Goal: Register for event/course

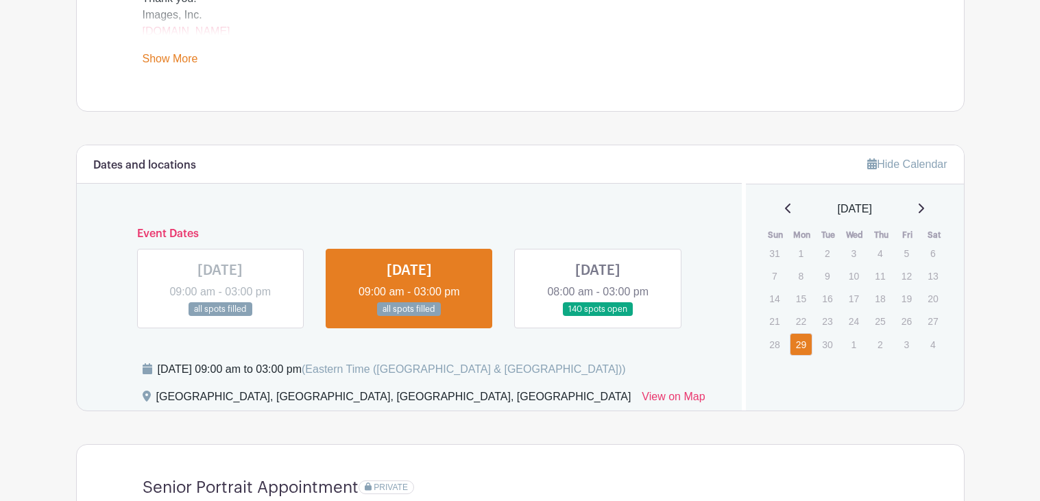
scroll to position [633, 0]
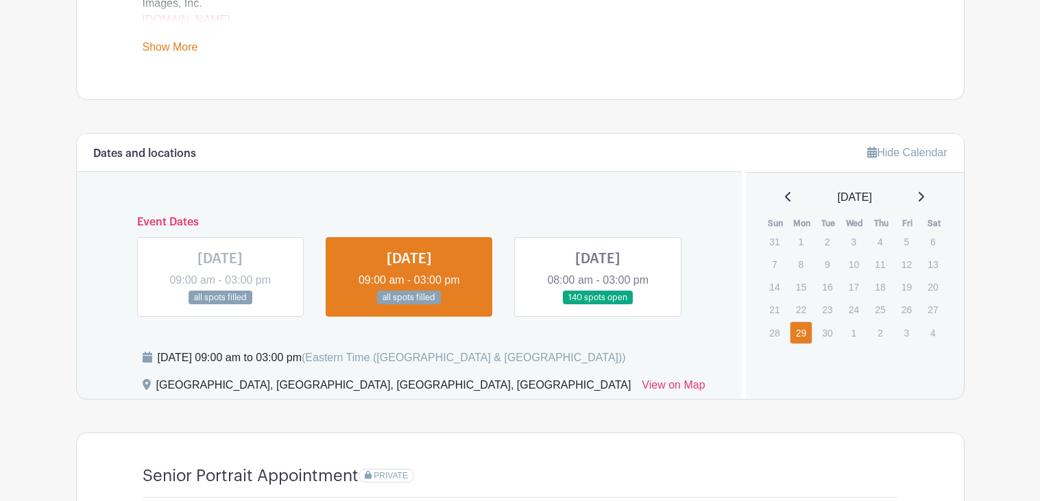
click at [598, 305] on link at bounding box center [598, 305] width 0 height 0
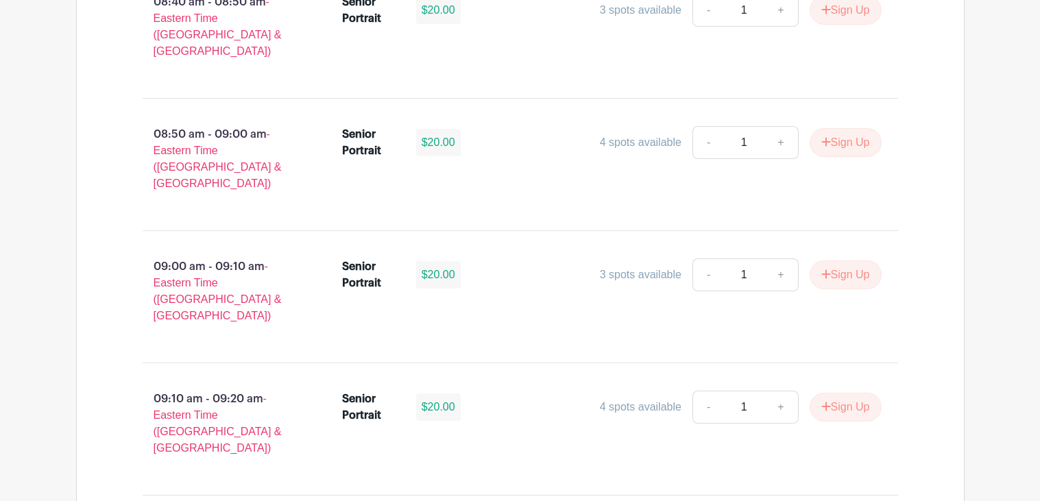
scroll to position [1684, 0]
click at [776, 257] on link "+" at bounding box center [781, 273] width 34 height 33
click at [705, 257] on link "-" at bounding box center [708, 273] width 32 height 33
type input "1"
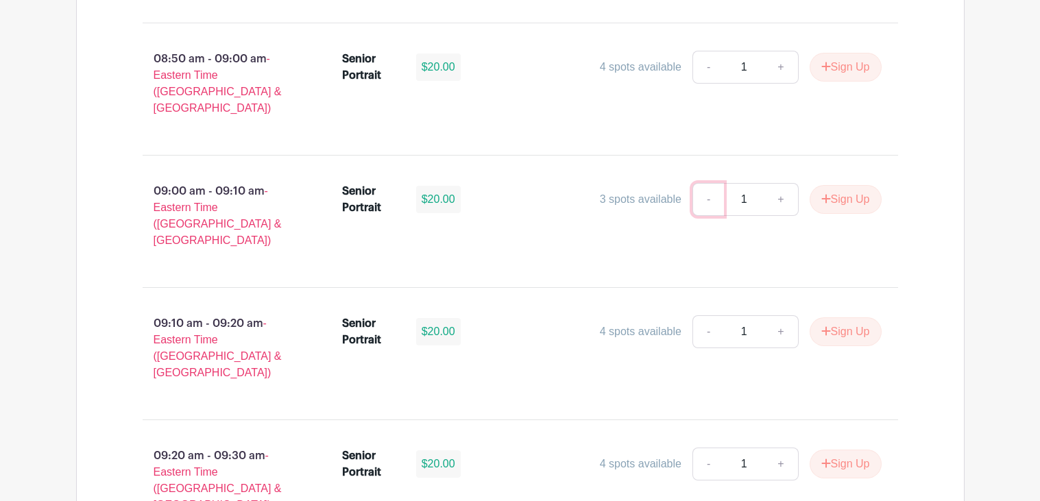
scroll to position [1763, 0]
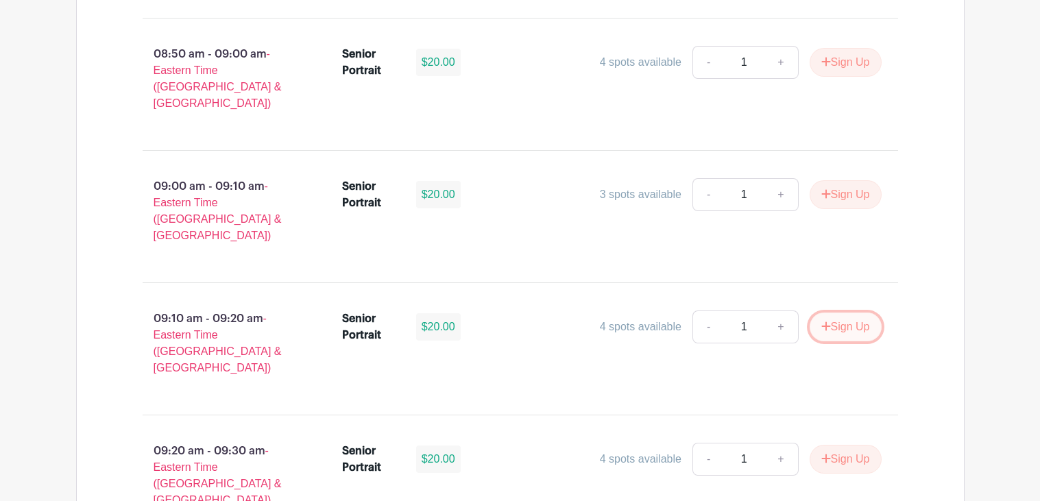
click at [822, 321] on icon "submit" at bounding box center [825, 325] width 9 height 9
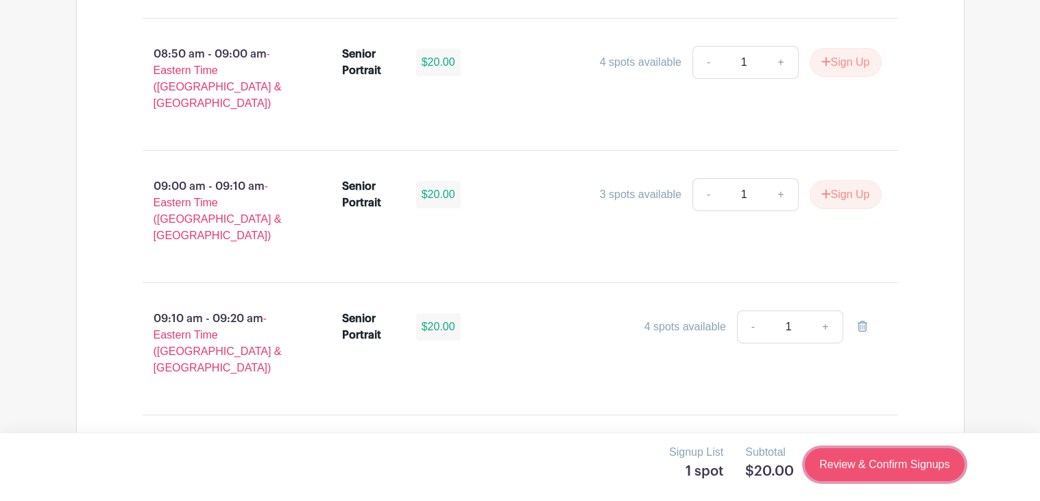
click at [844, 452] on link "Review & Confirm Signups" at bounding box center [884, 464] width 159 height 33
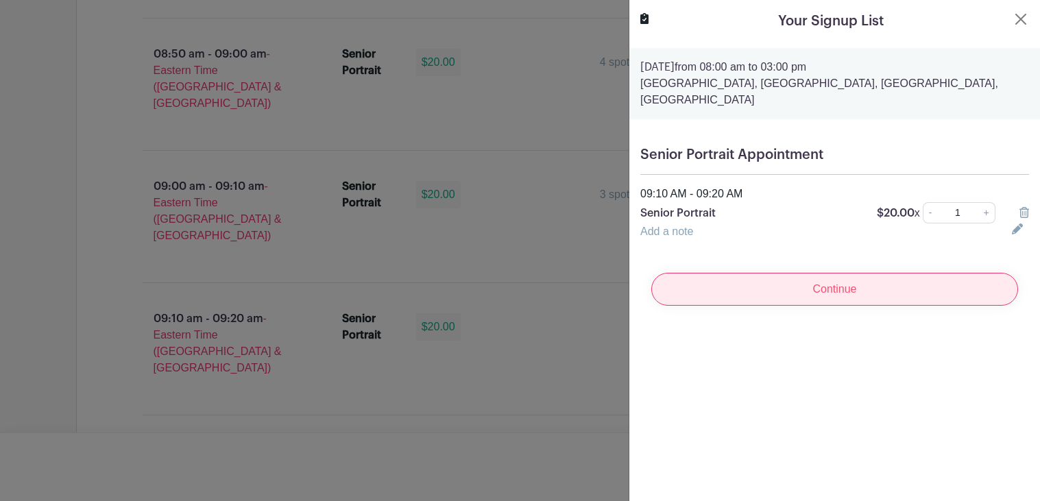
click at [920, 283] on input "Continue" at bounding box center [834, 289] width 367 height 33
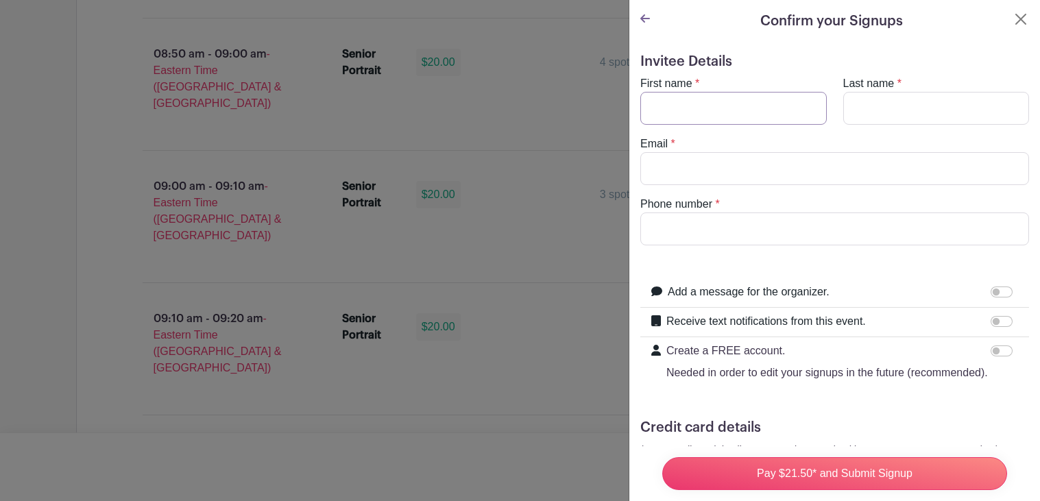
click at [668, 110] on input "First name" at bounding box center [733, 108] width 186 height 33
type input "Daisy"
click at [940, 100] on input "Last name" at bounding box center [936, 108] width 186 height 33
type input "Sales"
click at [854, 175] on input "Email" at bounding box center [834, 168] width 389 height 33
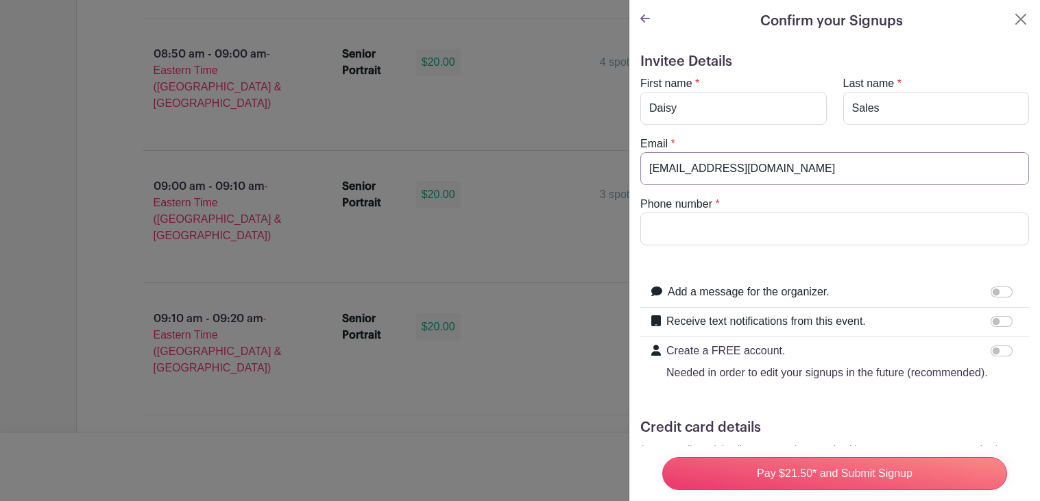
type input "daisysalesssss@gmail.com"
click at [685, 239] on input "Phone number" at bounding box center [834, 228] width 389 height 33
type input "8643446432"
click at [992, 293] on input "Add a message for the organizer." at bounding box center [1001, 291] width 22 height 11
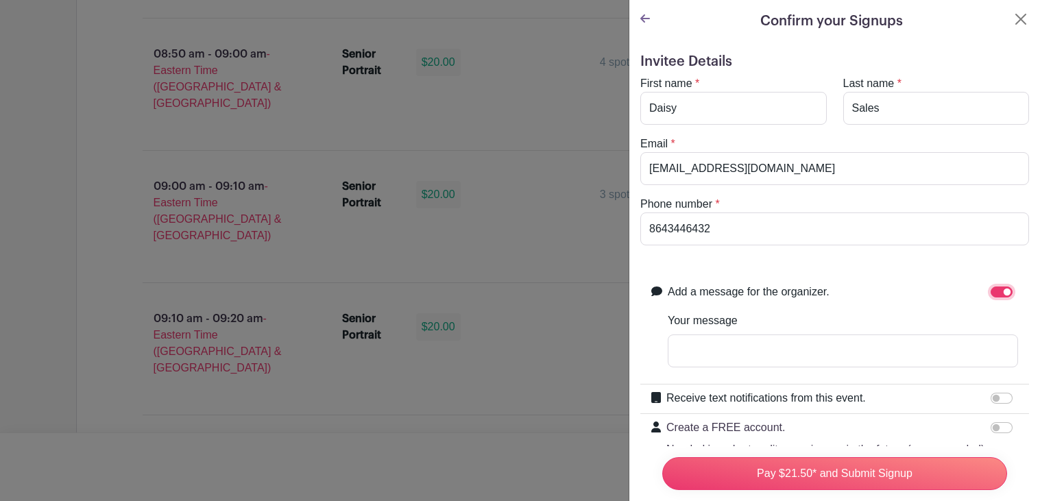
click at [992, 293] on input "Add a message for the organizer." at bounding box center [1001, 291] width 22 height 11
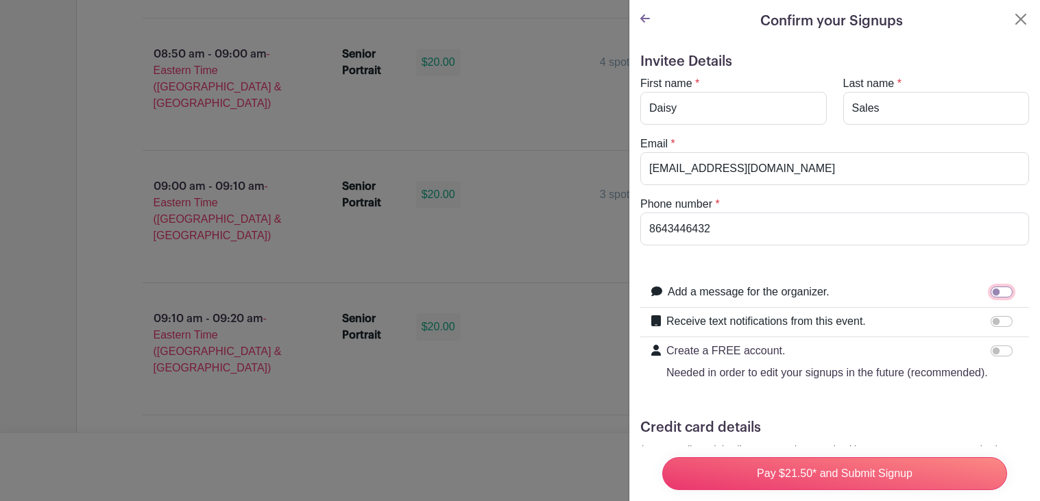
click at [992, 293] on input "Add a message for the organizer." at bounding box center [1001, 291] width 22 height 11
checkbox input "true"
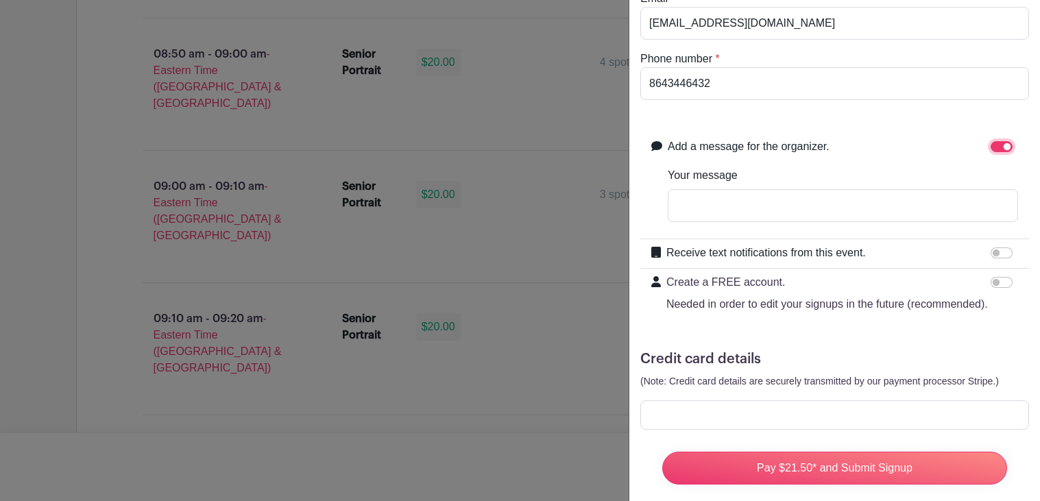
scroll to position [162, 0]
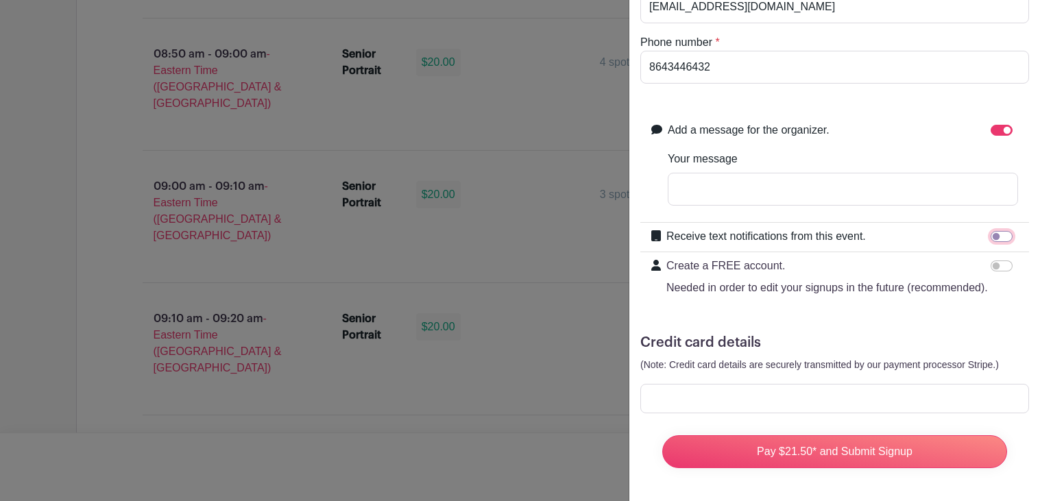
click at [1004, 235] on input "Receive text notifications from this event." at bounding box center [1001, 236] width 22 height 11
checkbox input "true"
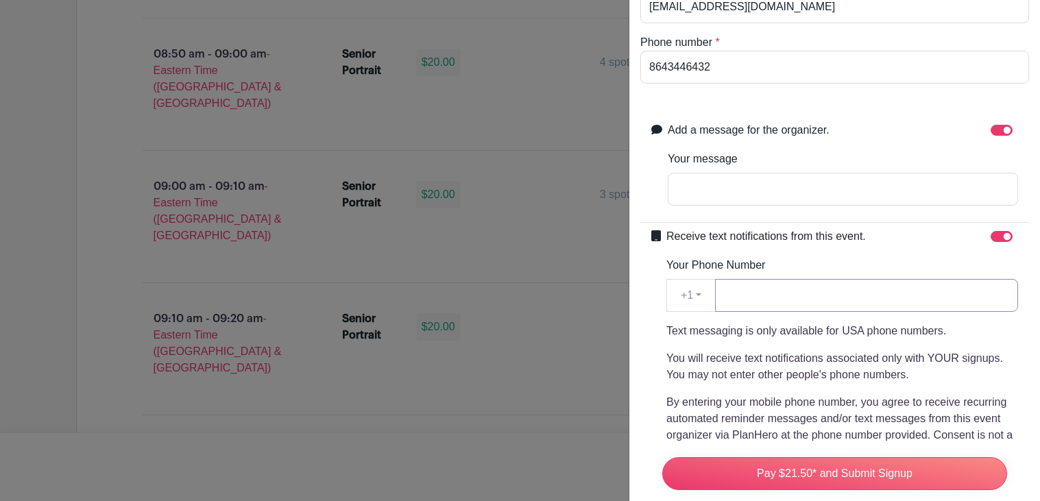
click at [956, 292] on input "Your Phone Number" at bounding box center [866, 295] width 303 height 33
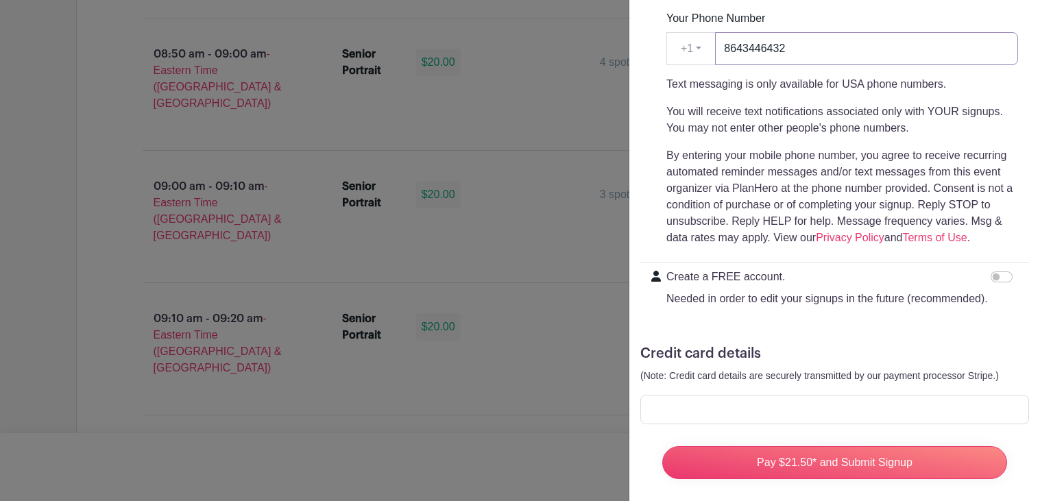
scroll to position [420, 0]
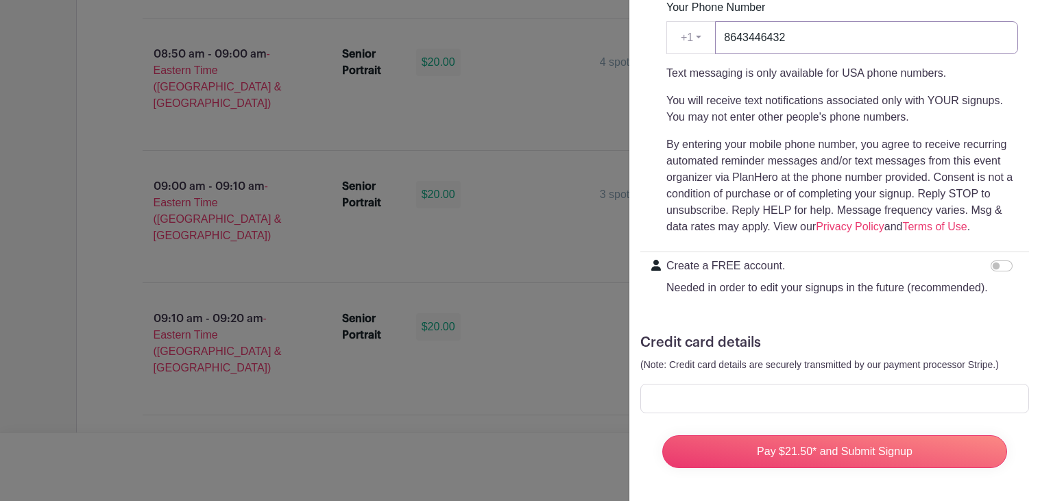
type input "8643446432"
click at [817, 411] on div at bounding box center [834, 398] width 389 height 29
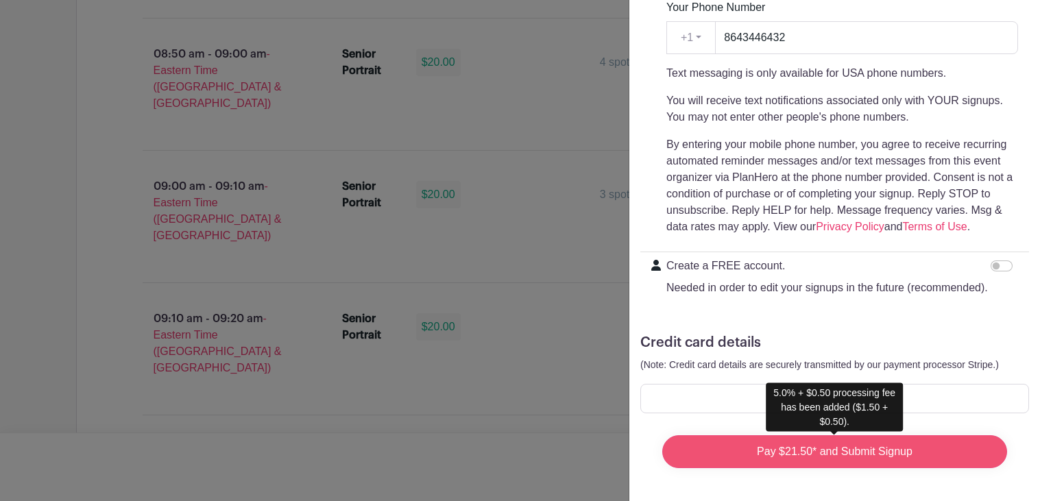
click at [854, 449] on input "Pay $21.50* and Submit Signup" at bounding box center [834, 451] width 345 height 33
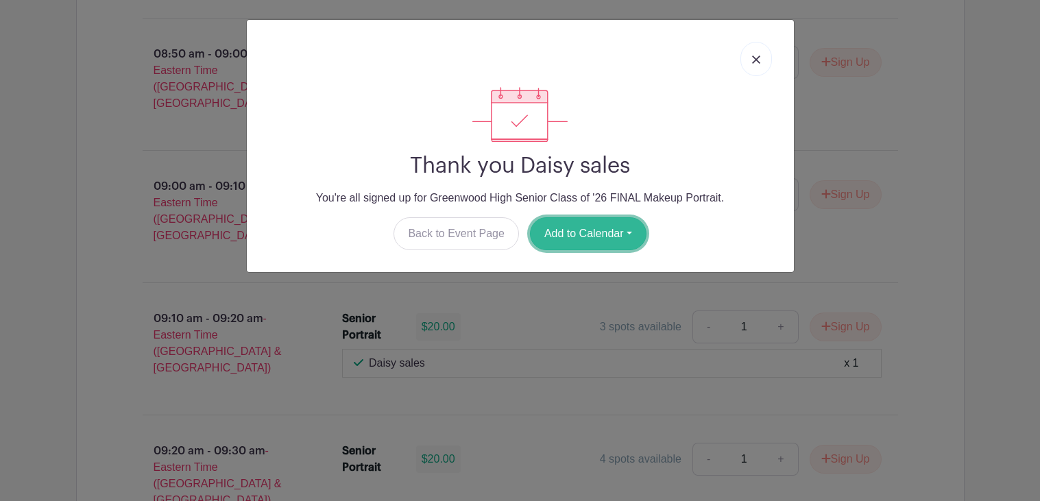
click at [584, 240] on button "Add to Calendar" at bounding box center [588, 233] width 117 height 33
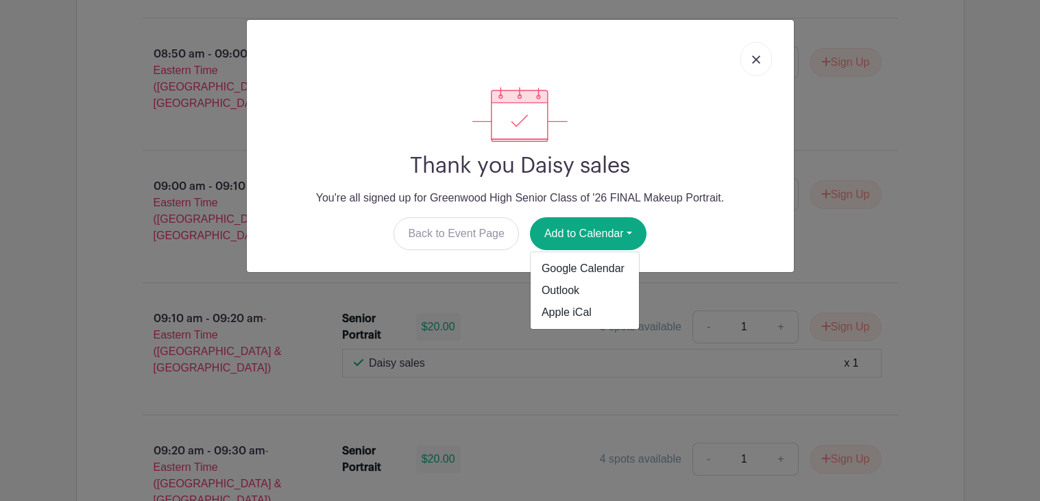
click at [759, 56] on img at bounding box center [756, 60] width 8 height 8
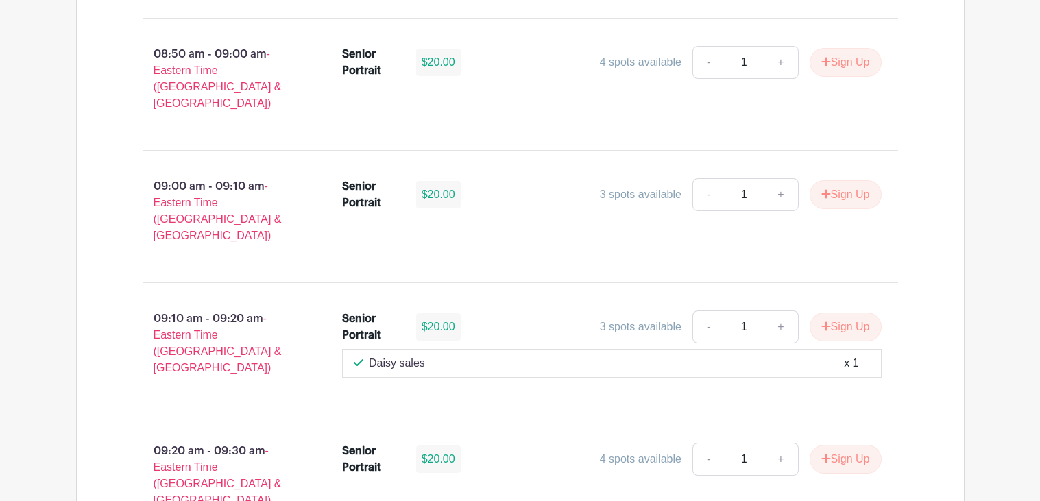
click at [666, 349] on div "Daisy sales x 1" at bounding box center [611, 363] width 539 height 29
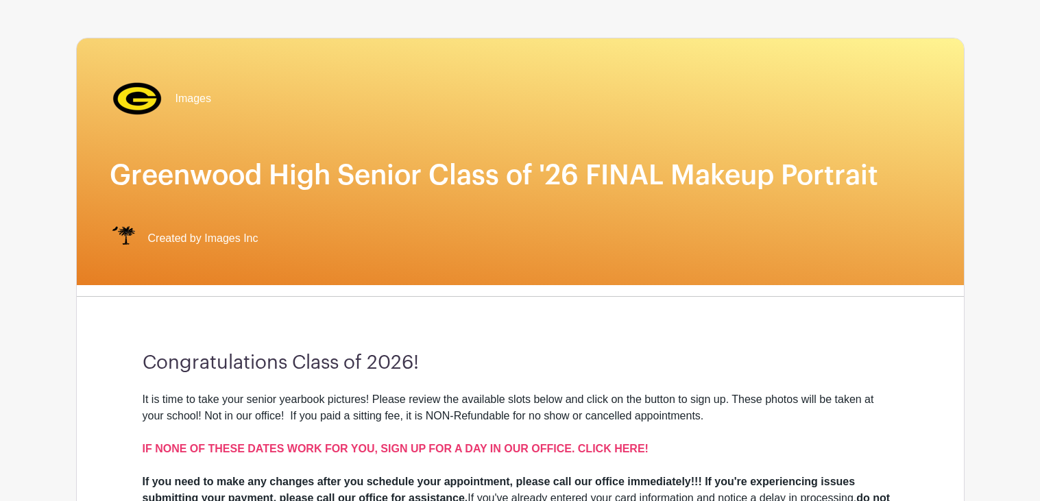
scroll to position [0, 0]
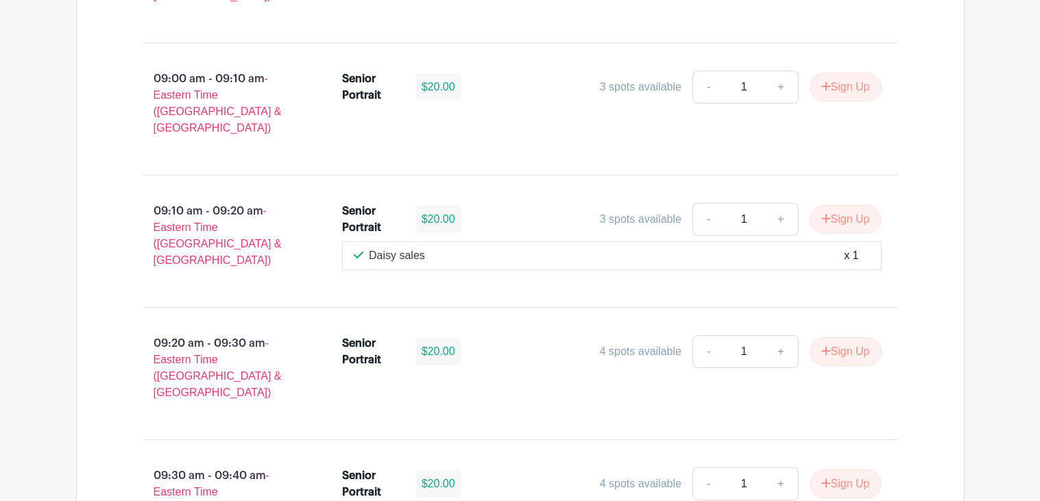
scroll to position [1872, 0]
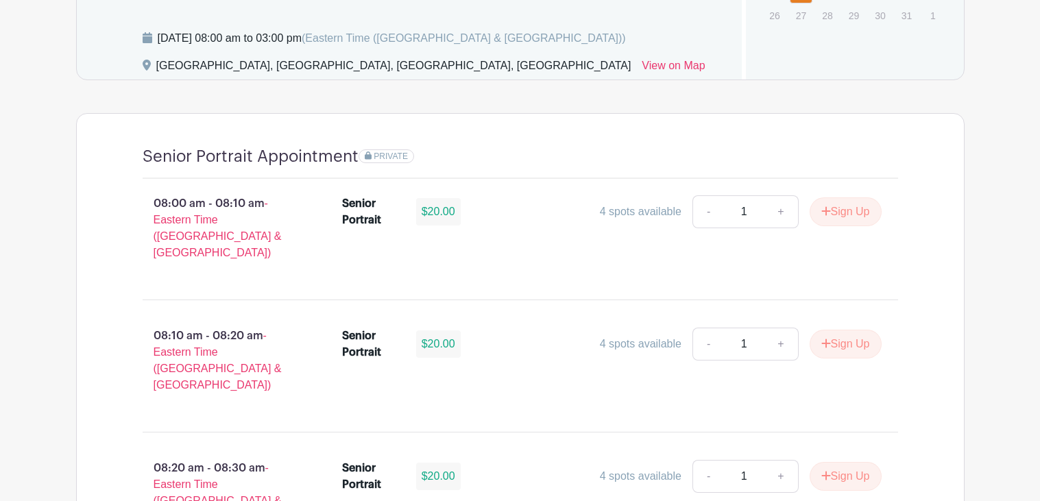
scroll to position [674, 0]
